Goal: Task Accomplishment & Management: Manage account settings

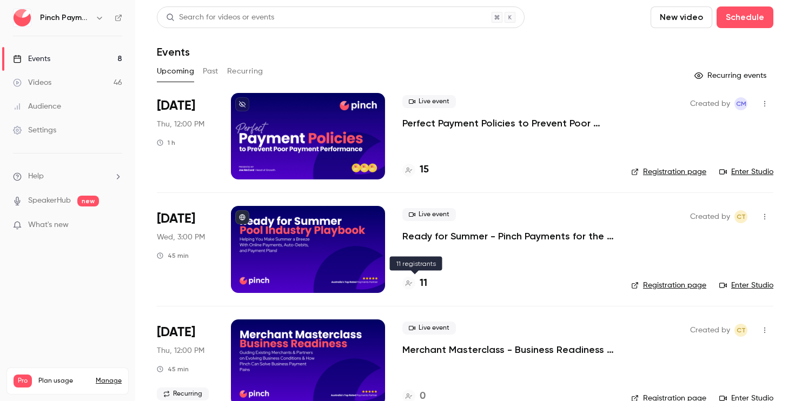
click at [426, 280] on h4 "11" at bounding box center [424, 283] width 8 height 15
click at [436, 234] on p "Ready for Summer - Pinch Payments for the Pool Industry" at bounding box center [507, 236] width 211 height 13
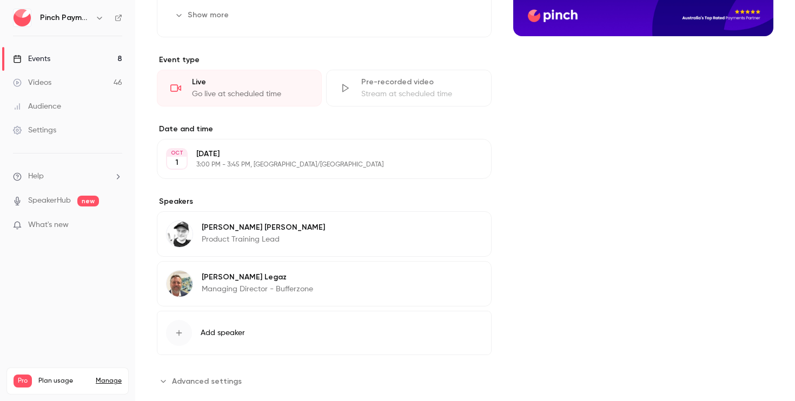
scroll to position [223, 0]
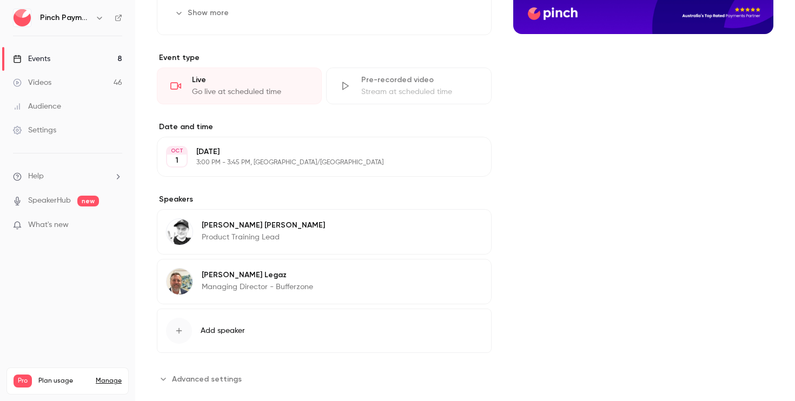
click at [620, 239] on div "Cover image" at bounding box center [643, 131] width 260 height 514
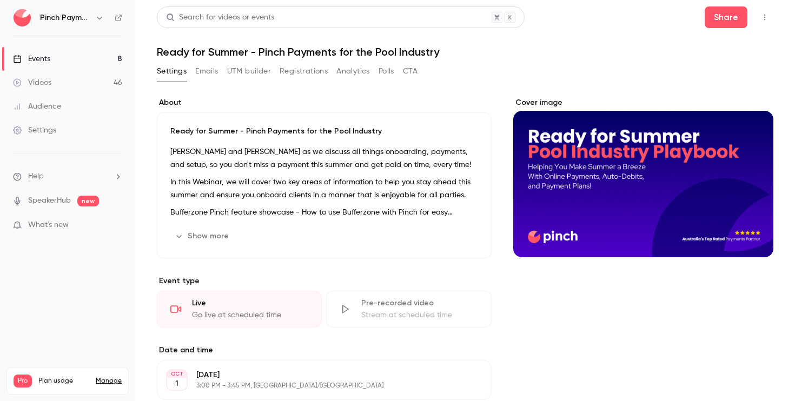
click at [541, 48] on h1 "Ready for Summer - Pinch Payments for the Pool Industry" at bounding box center [465, 51] width 616 height 13
